Goal: Task Accomplishment & Management: Complete application form

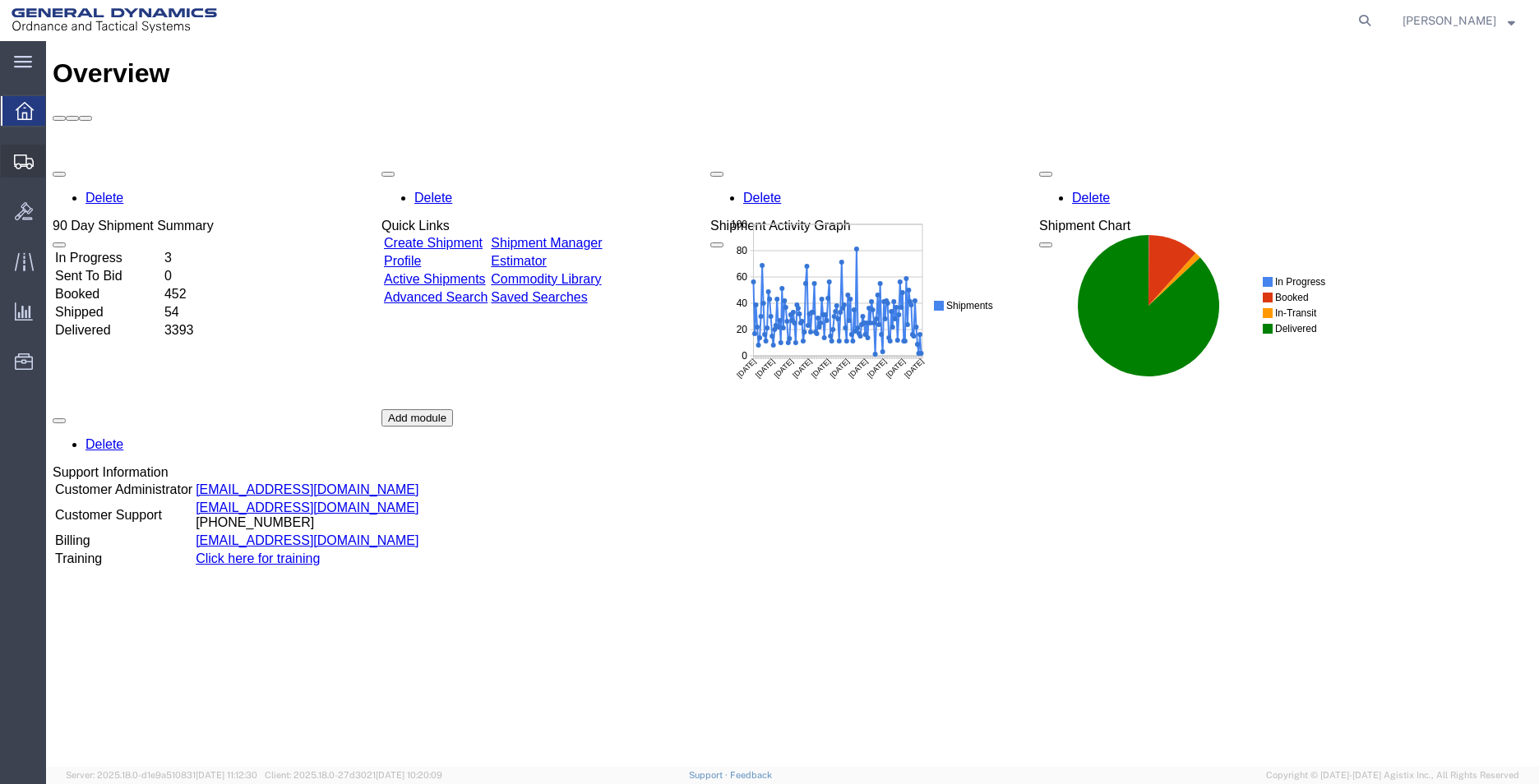
click at [0, 0] on span "Create Shipment" at bounding box center [0, 0] width 0 height 0
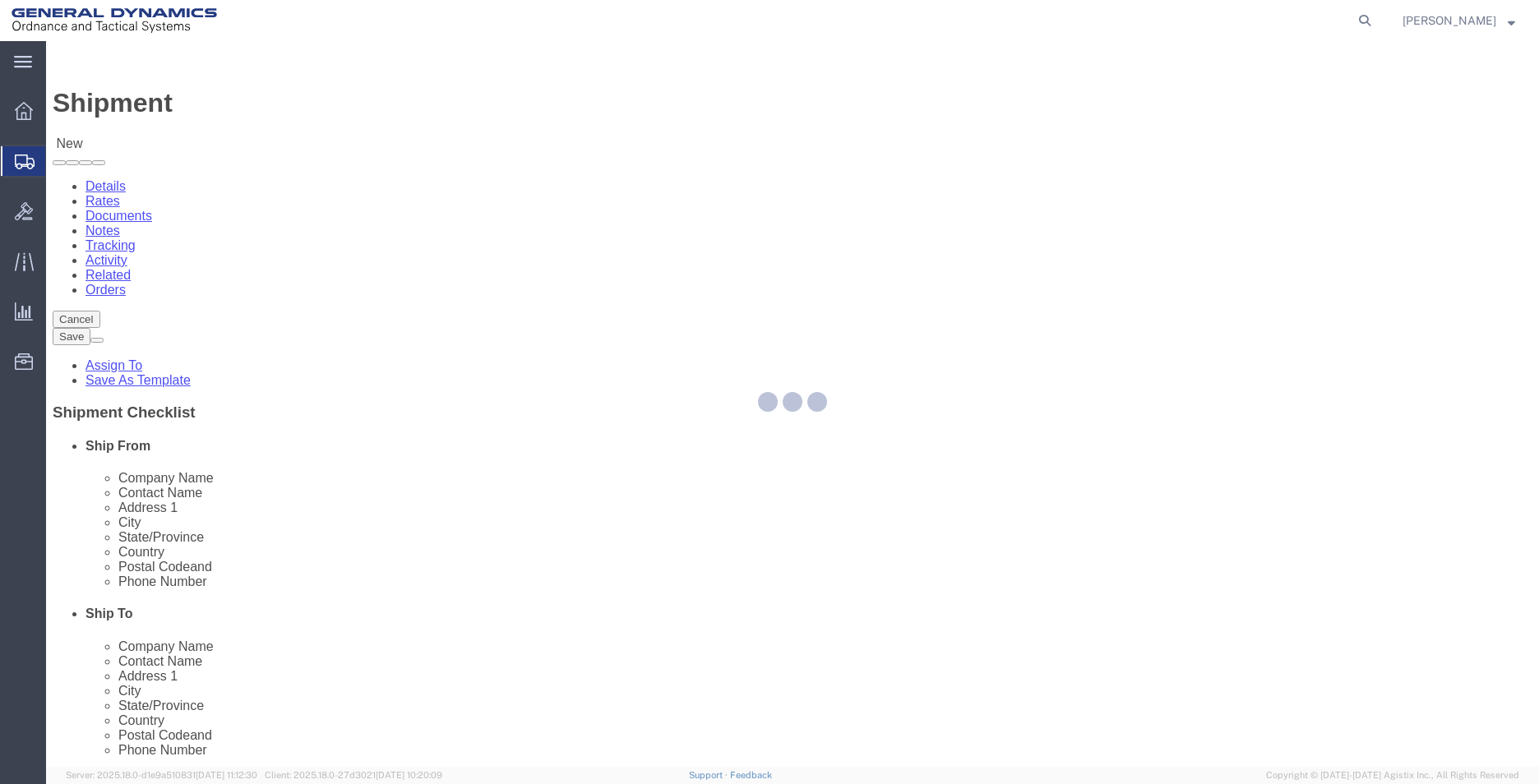
select select
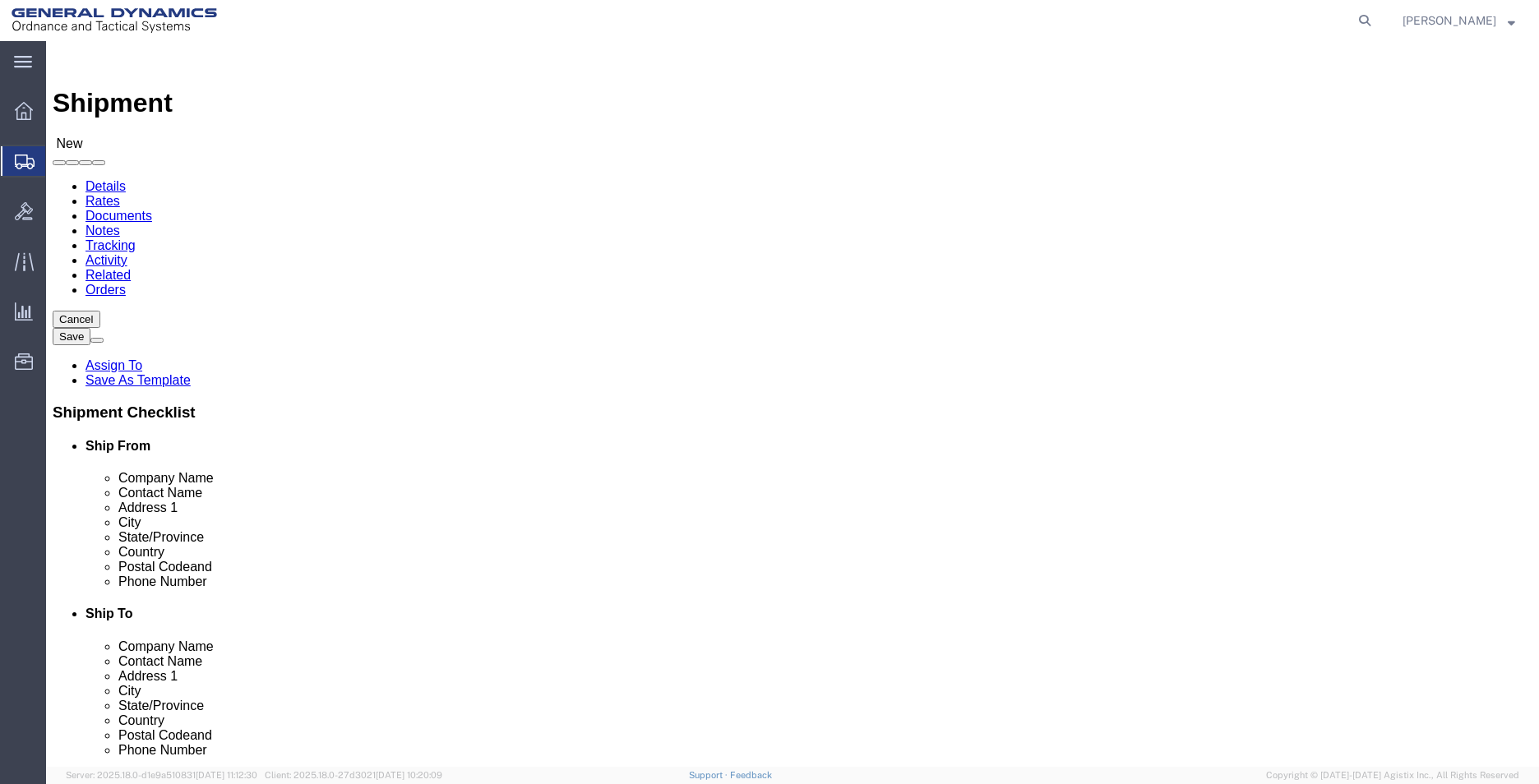
select select "MYPROFILE"
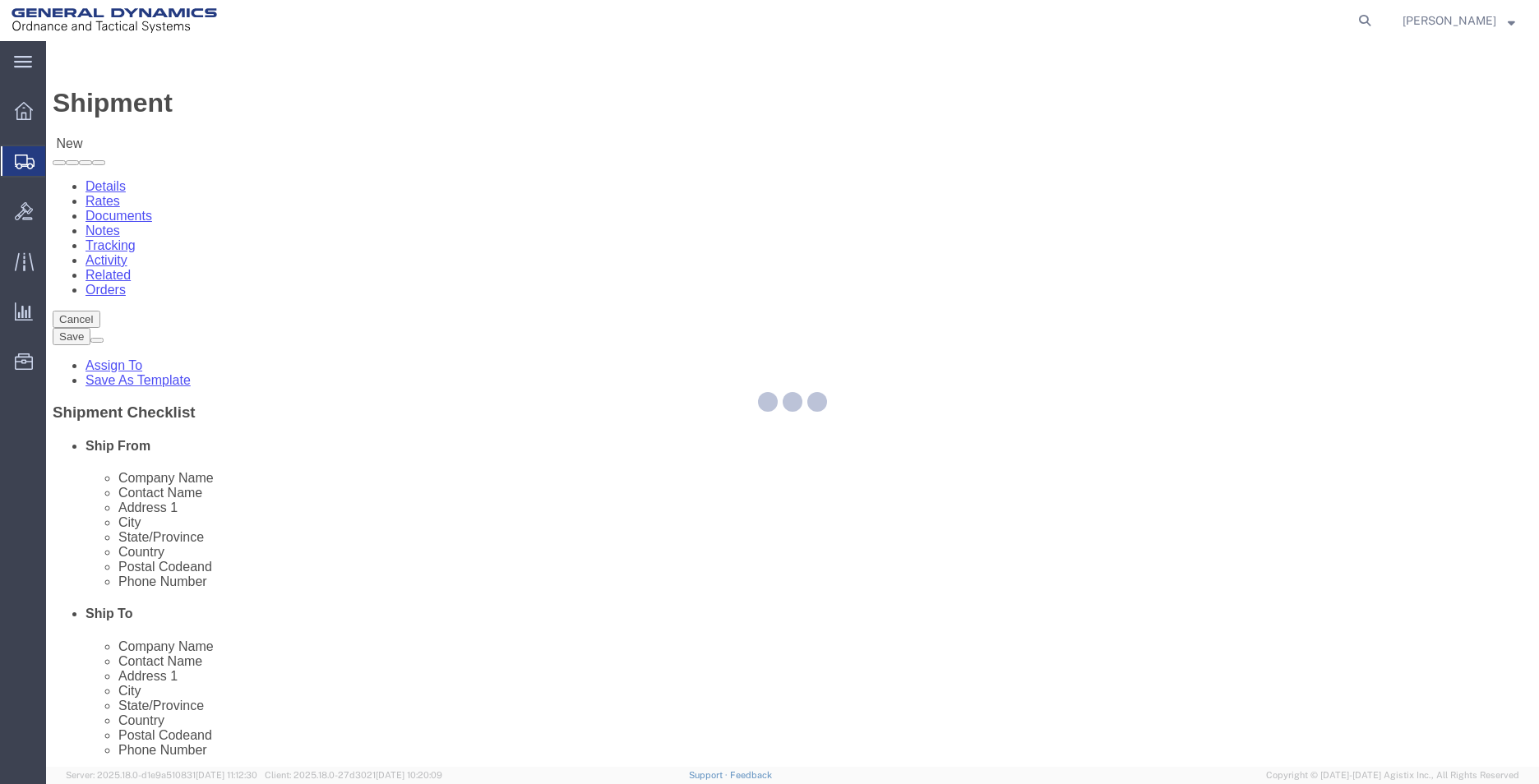
select select "AL"
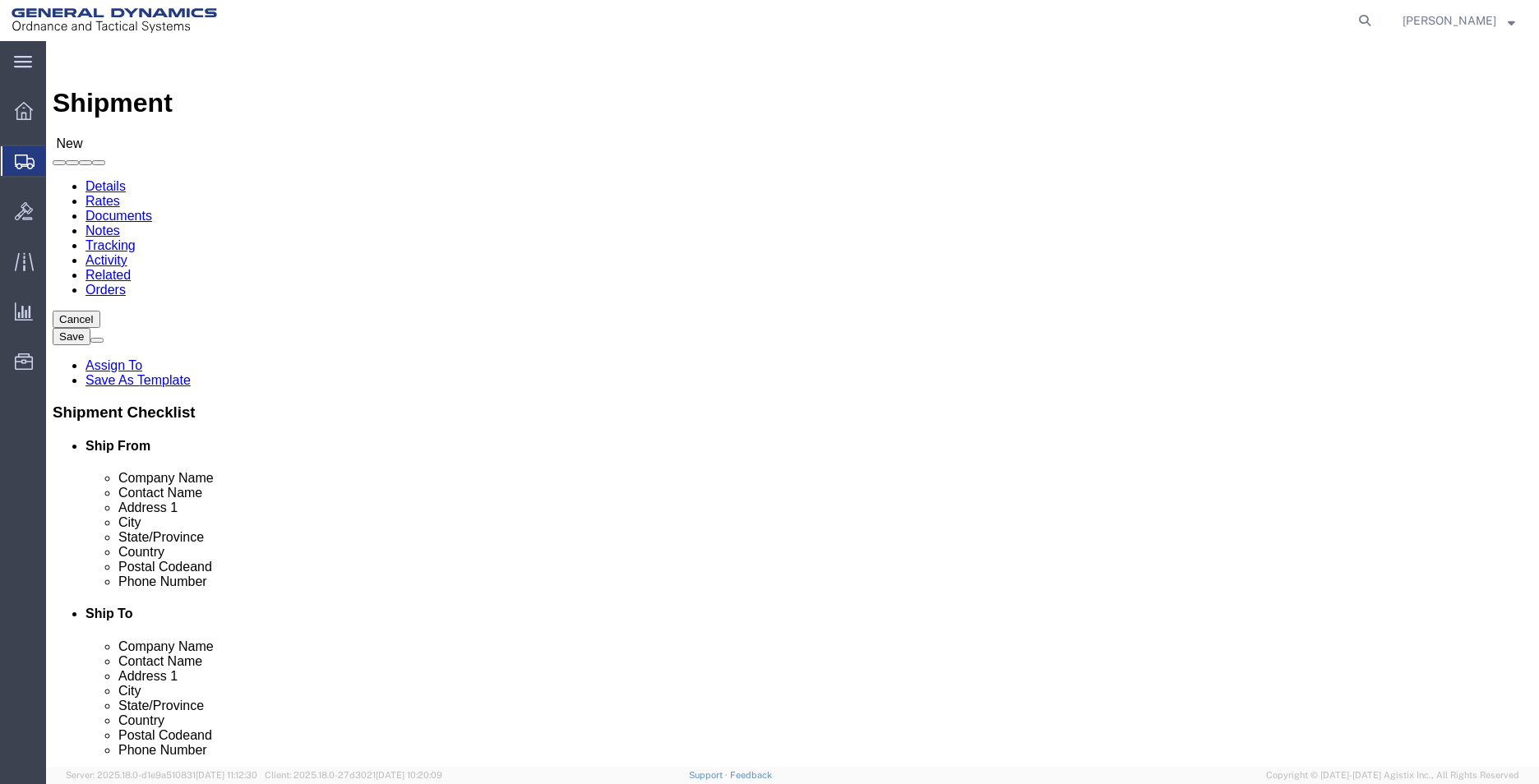
click input "text"
type input "CHROMALLOY [GEOGRAPHIC_DATA]"
select select "CA"
type input "CHROMALLOY [GEOGRAPHIC_DATA]"
drag, startPoint x: 964, startPoint y: 340, endPoint x: 837, endPoint y: 337, distance: 127.0
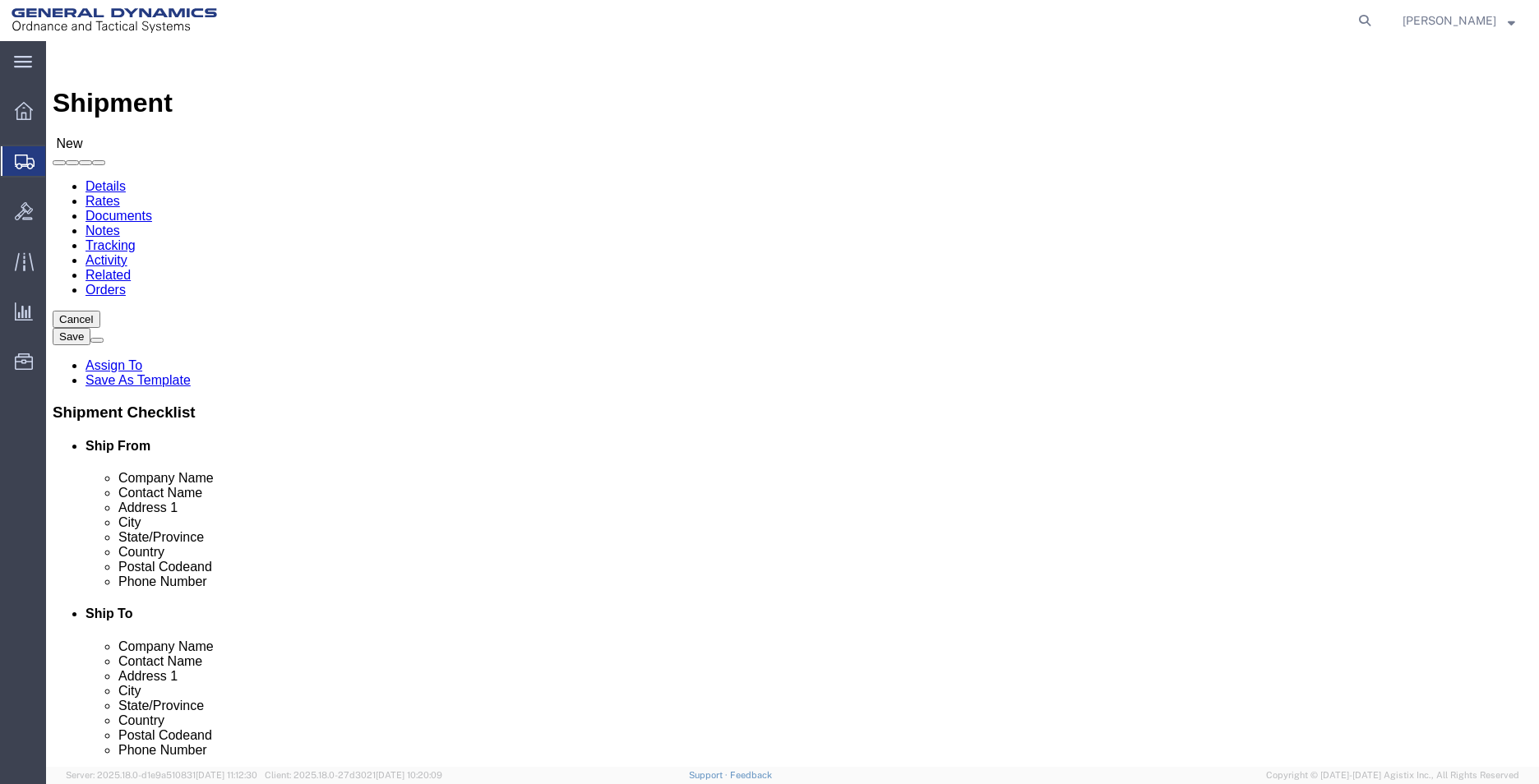
click input "text"
type input "ATTN: RECEIVING"
click input "text"
type input "[EMAIL_ADDRESS][PERSON_NAME][DOMAIN_NAME]"
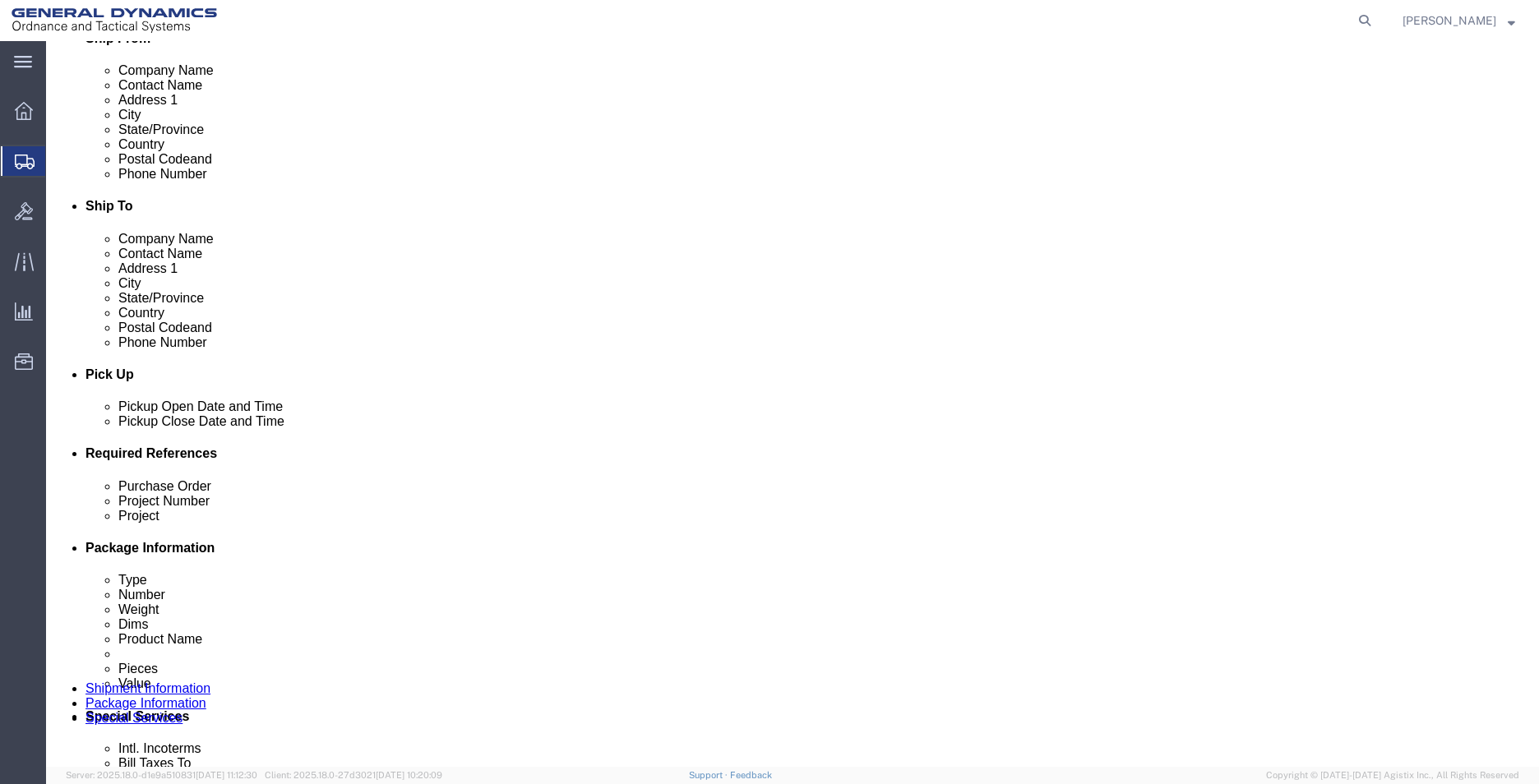
scroll to position [411, 0]
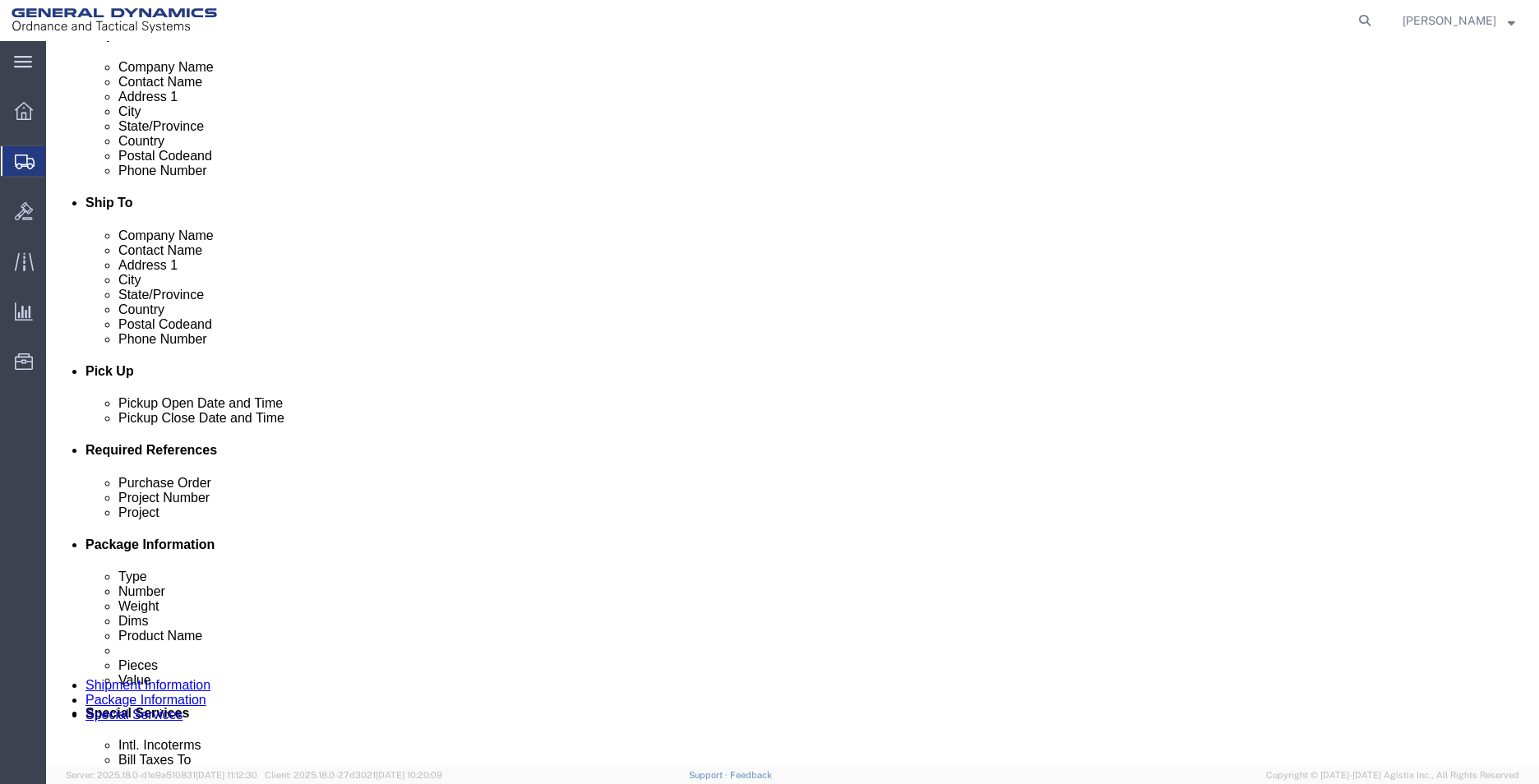
click input "text"
type input "9"
type input "93394"
type input "45000006"
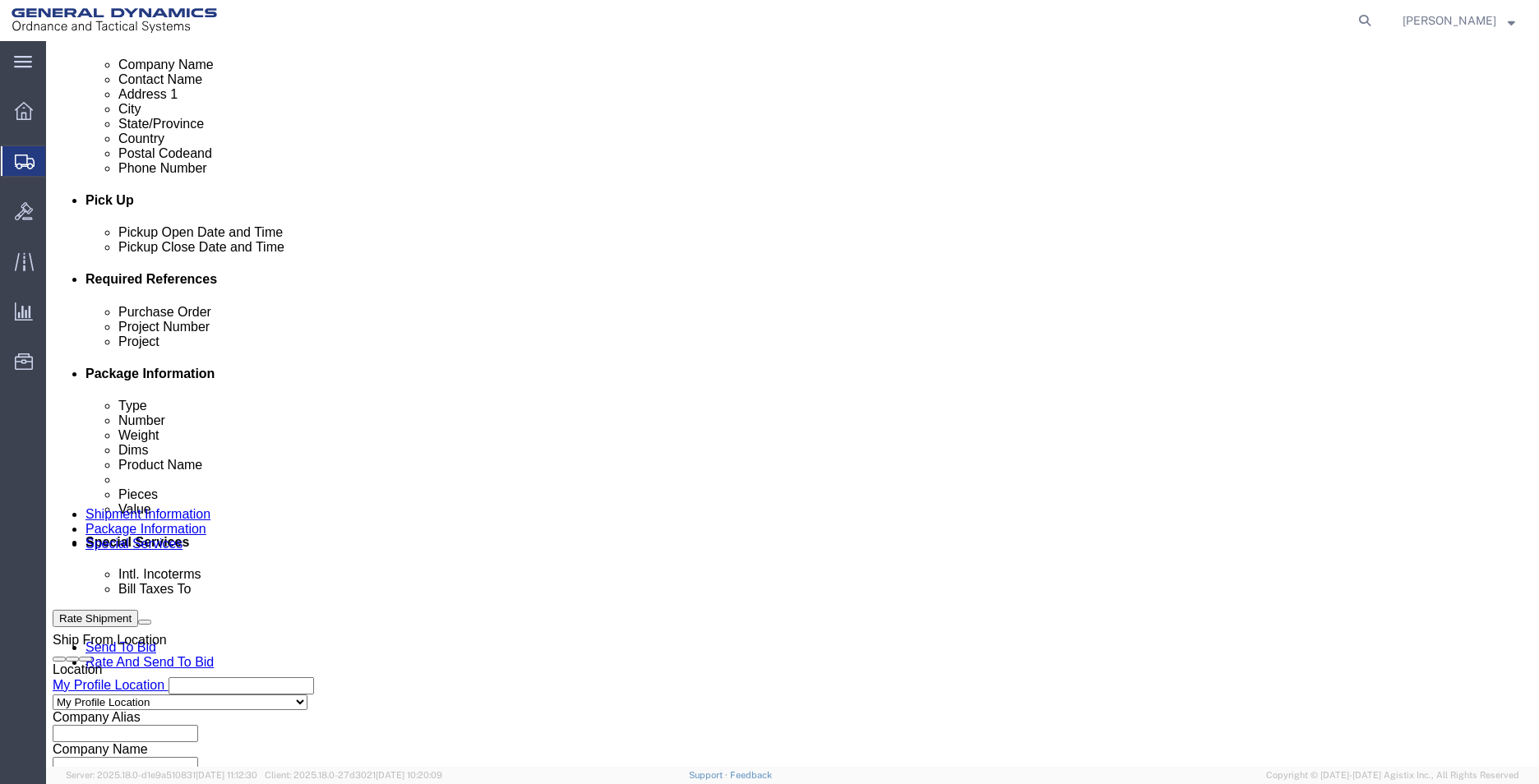
scroll to position [686, 0]
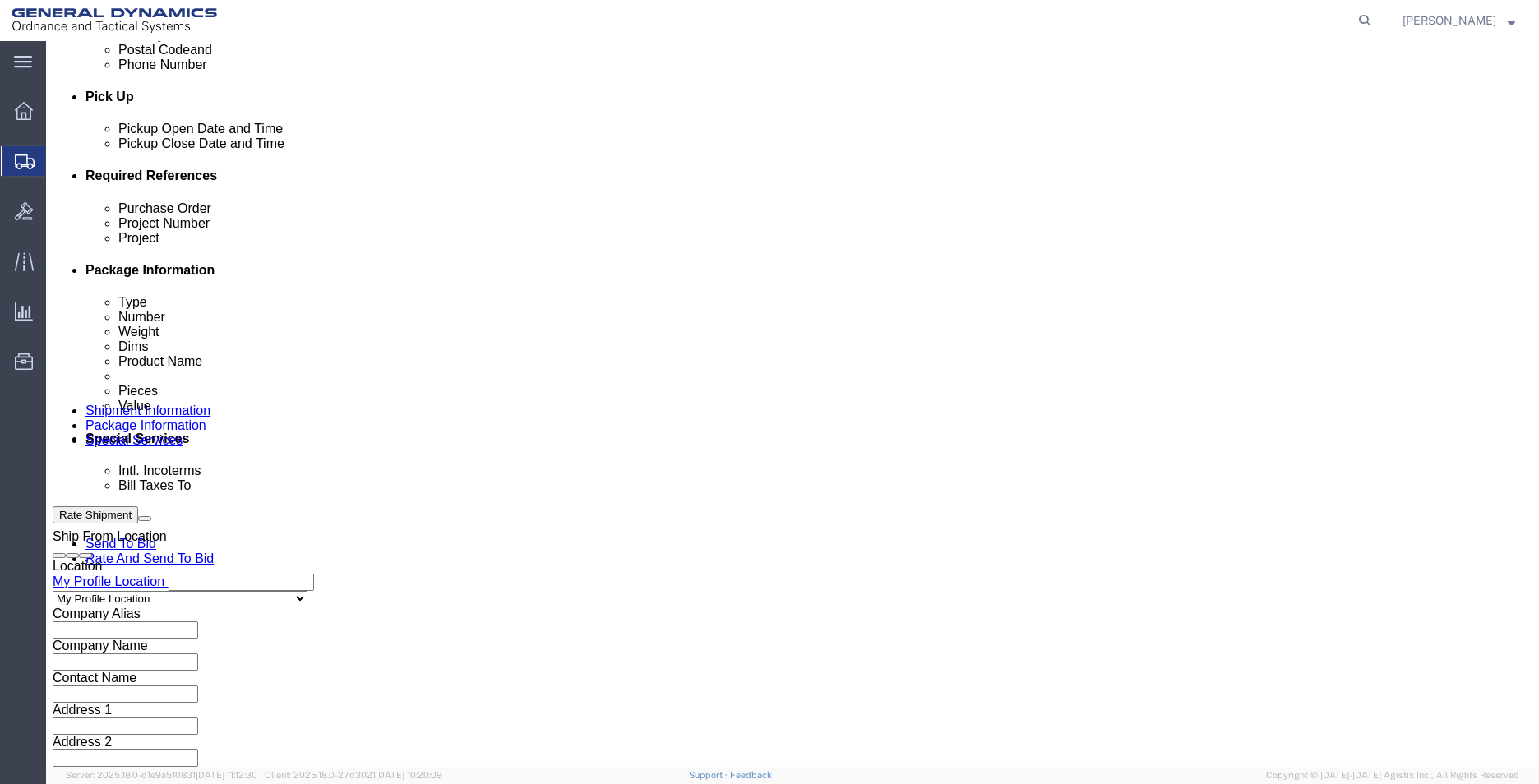
type input "AMRAAM"
click select "Select Air Less than Truckload Multi-Leg Ocean Freight Rail Small Parcel Truckl…"
select select "SMAL"
click select "Select Air Less than Truckload Multi-Leg Ocean Freight Rail Small Parcel Truckl…"
click button "Continue"
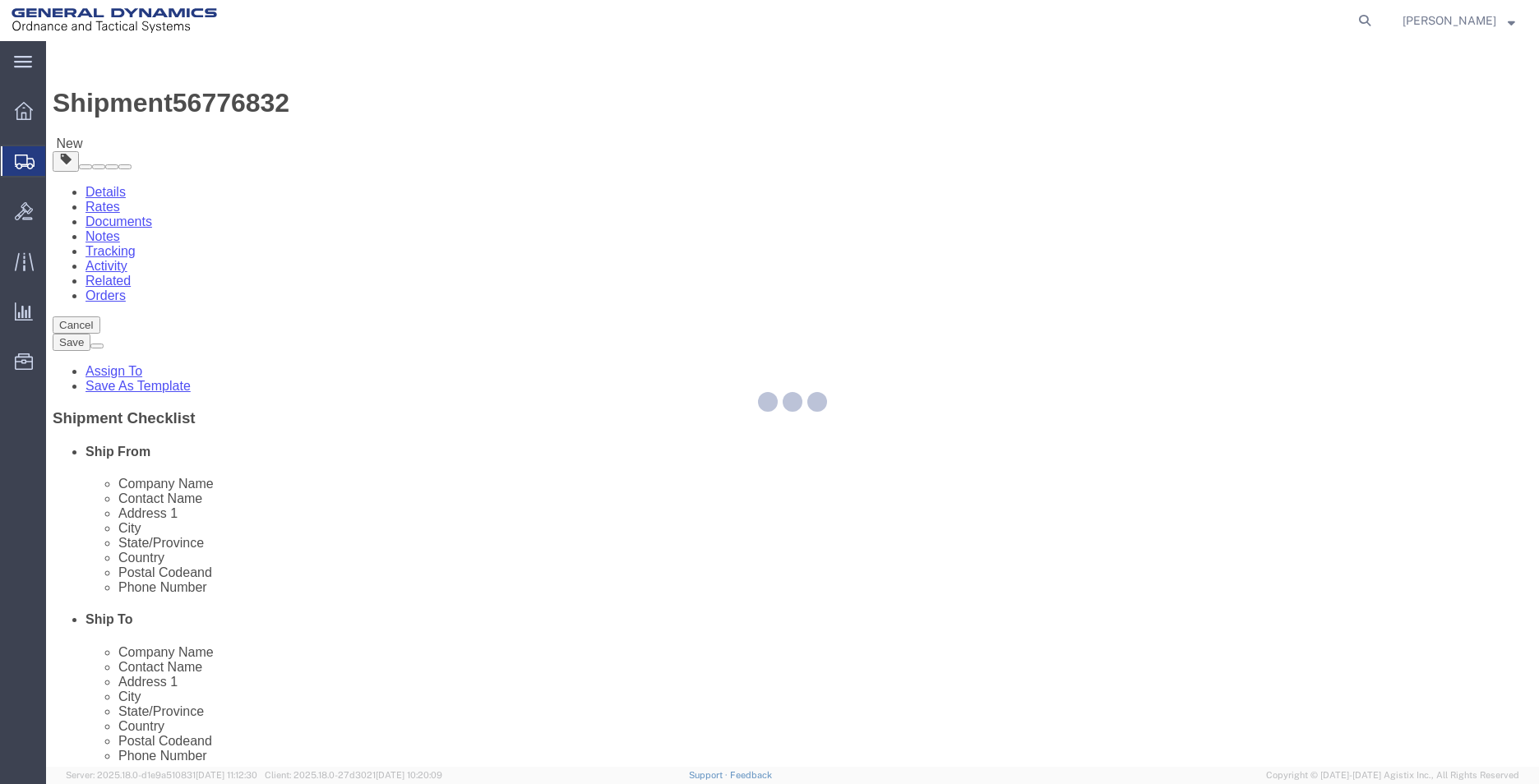
select select "YRPK"
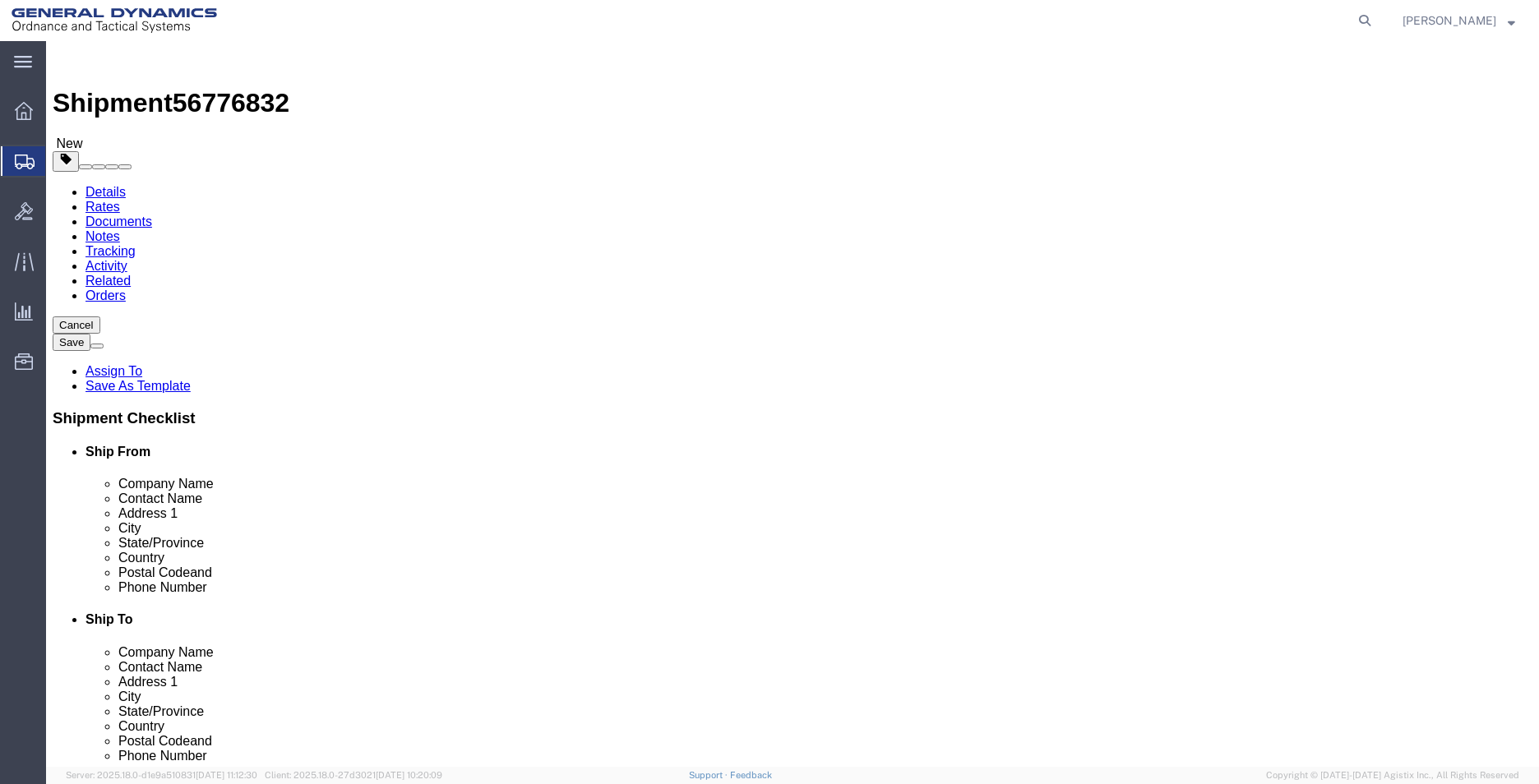
drag, startPoint x: 244, startPoint y: 326, endPoint x: 166, endPoint y: 312, distance: 79.2
click div "Number 1"
type input "2"
type input "26"
type input "16"
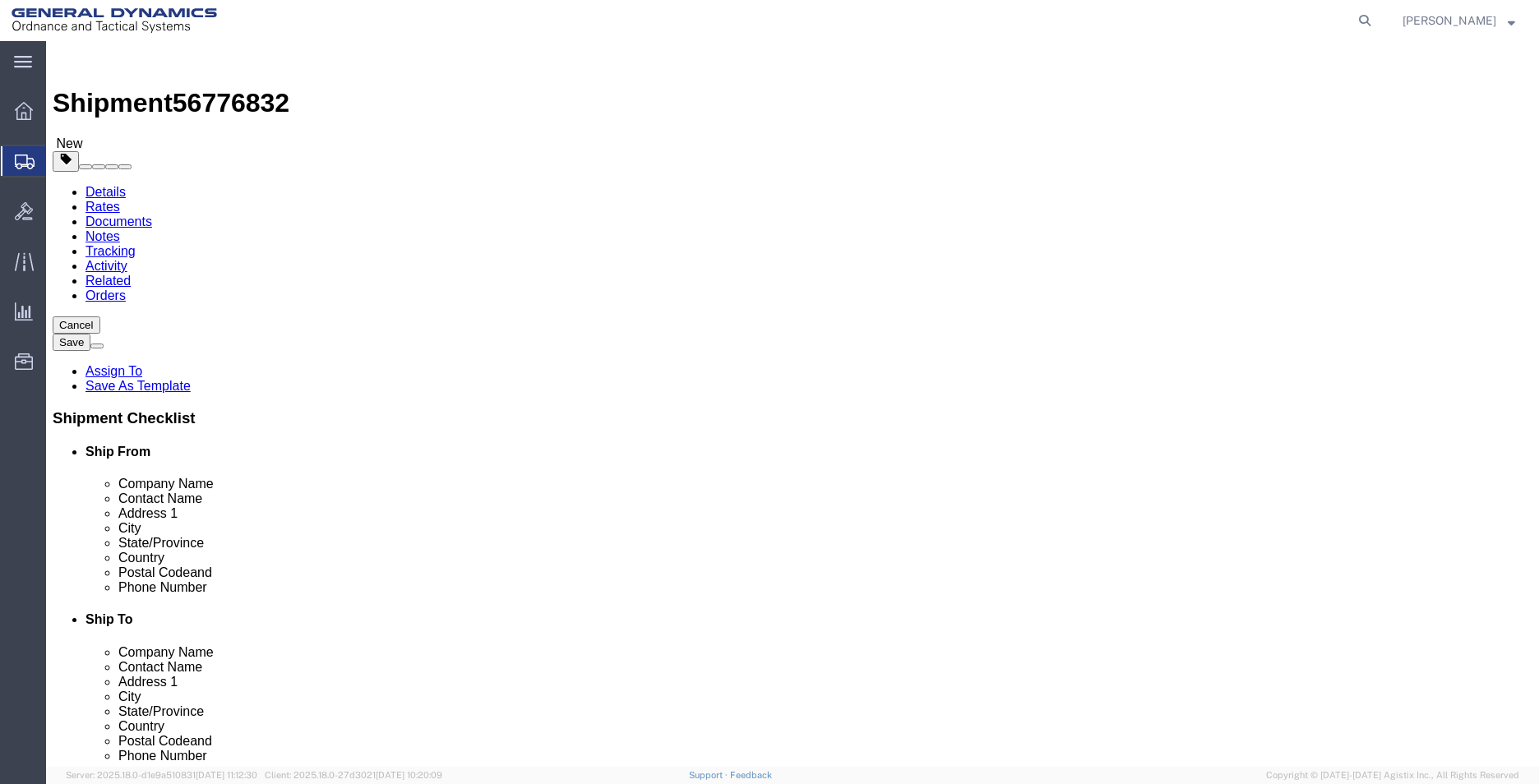
type input "24"
drag, startPoint x: 266, startPoint y: 385, endPoint x: 109, endPoint y: 355, distance: 159.8
click div "Package Type Select Envelope Large Box Medium Box PAK Rack Small Box Tube Your …"
type input "126"
click link "Add Content"
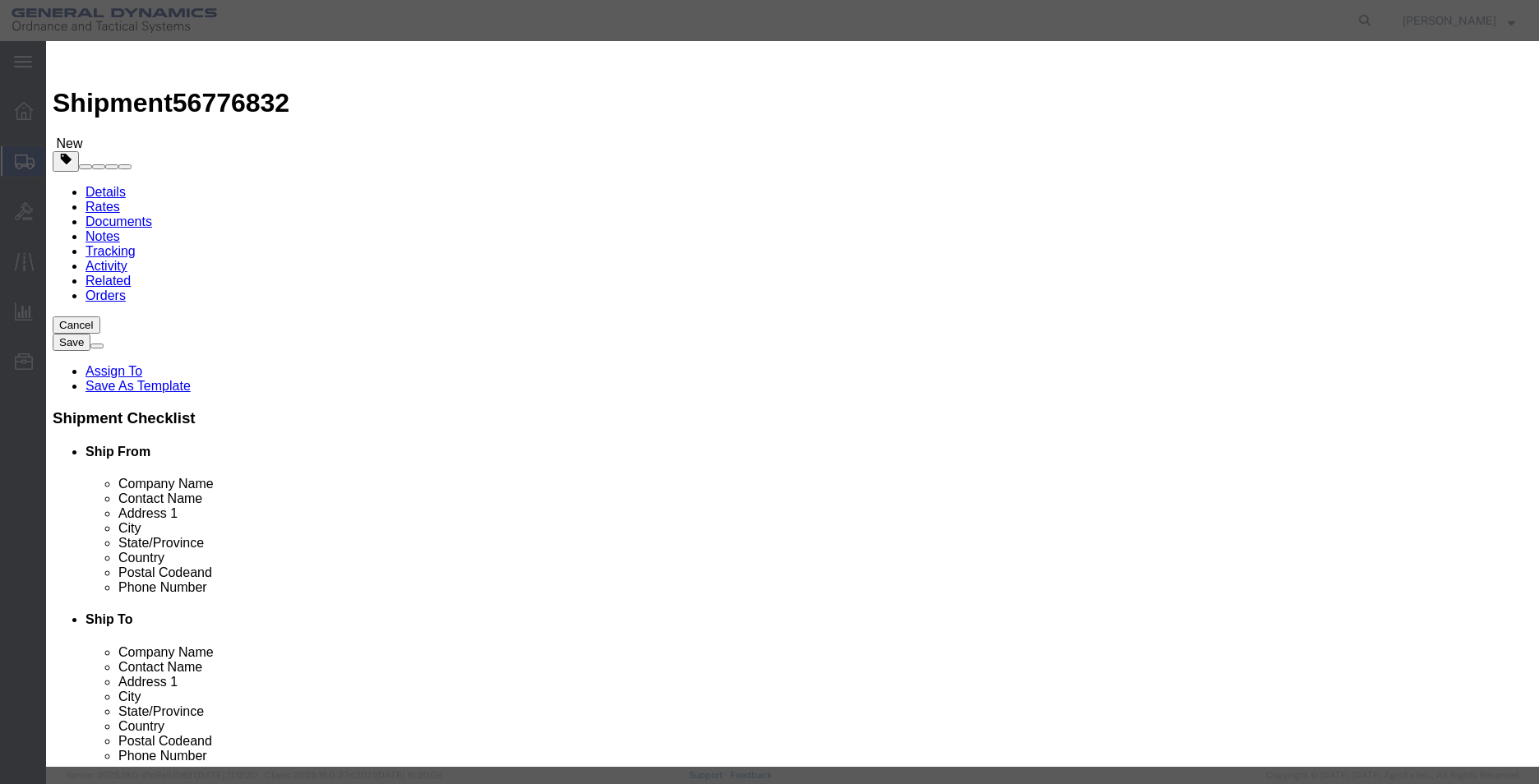
click input "text"
type input "METAL PARTS"
type input "2"
type input "40"
type input "1"
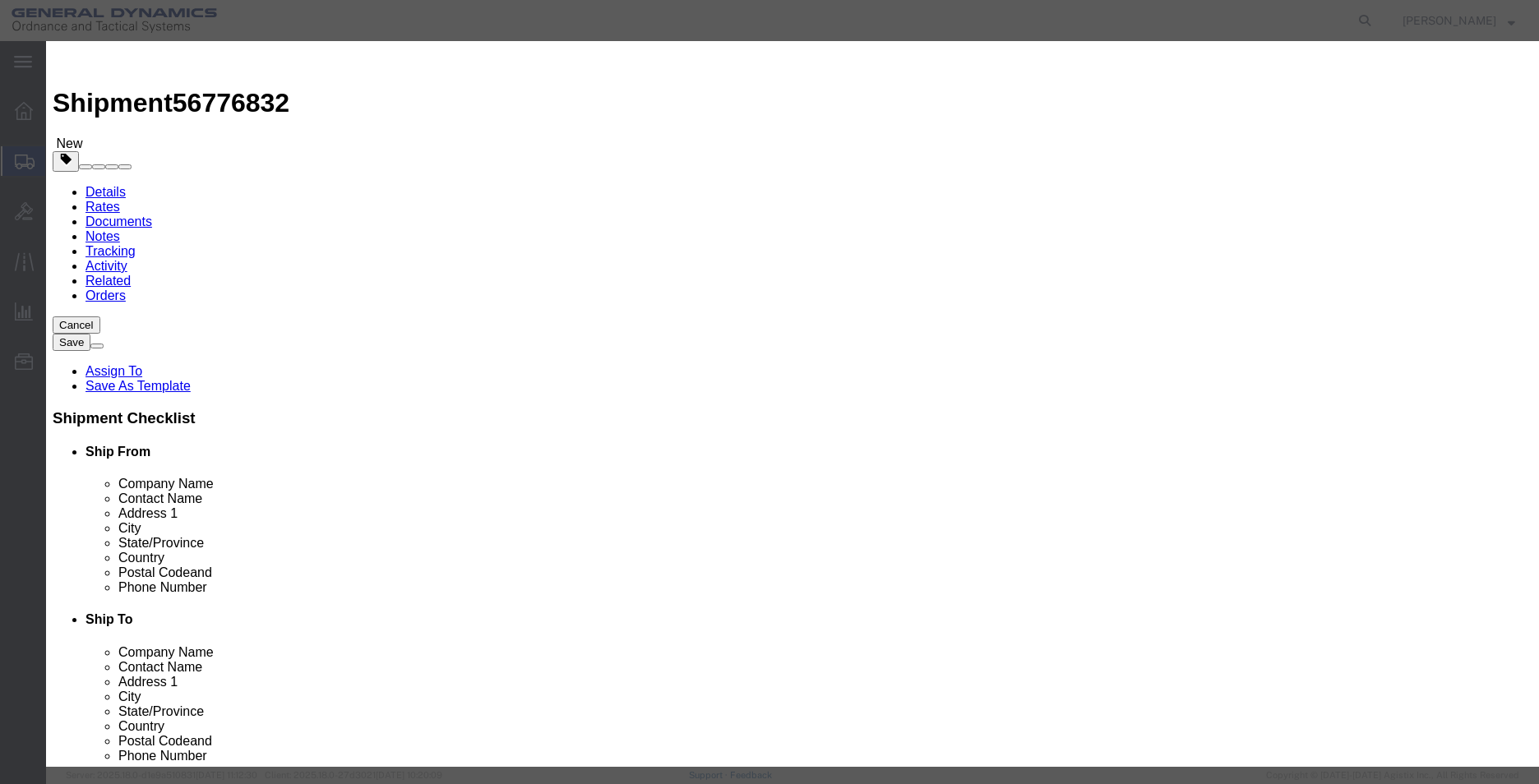
click button "Save & Close"
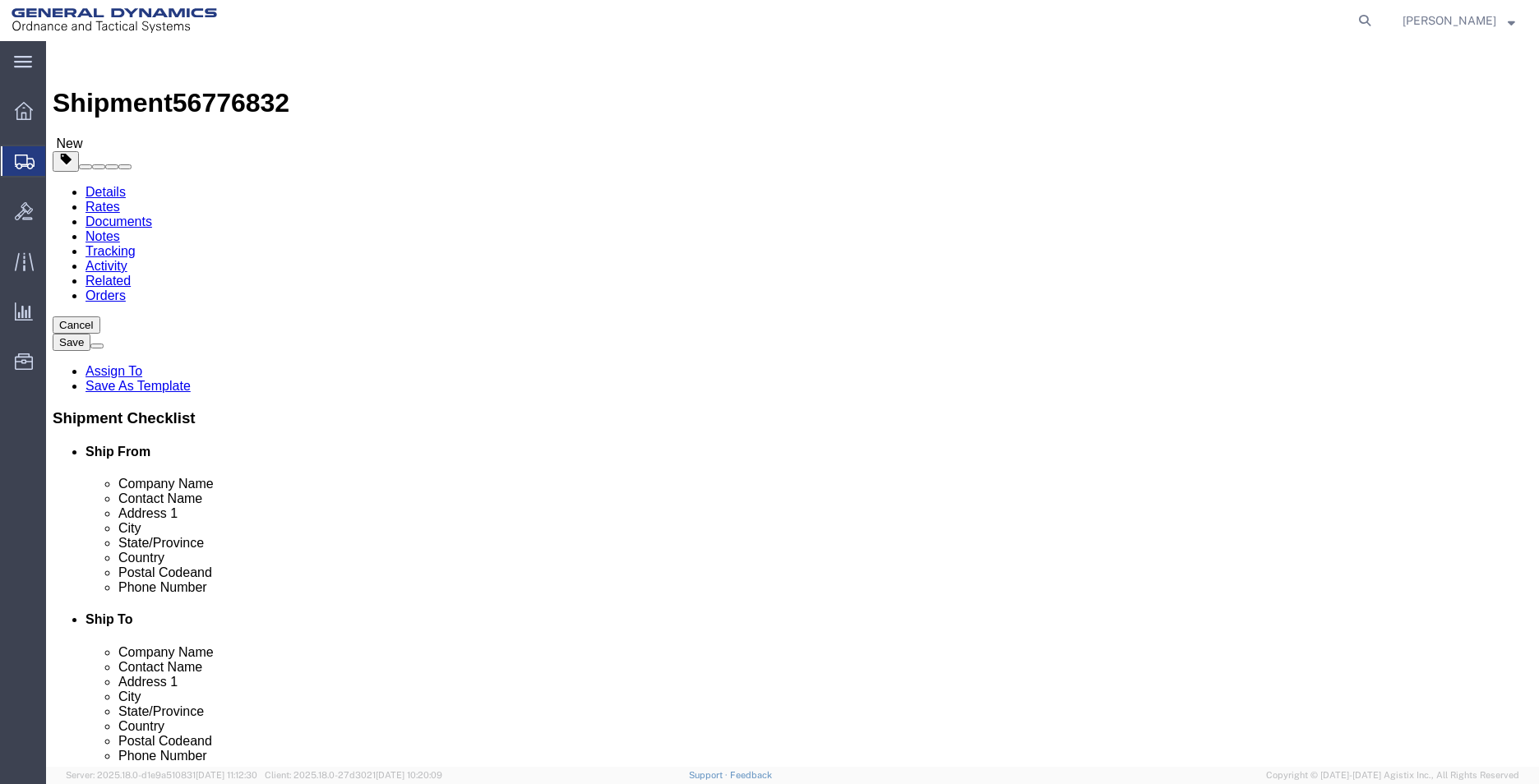
click button "Rate Shipment"
